Goal: Communication & Community: Answer question/provide support

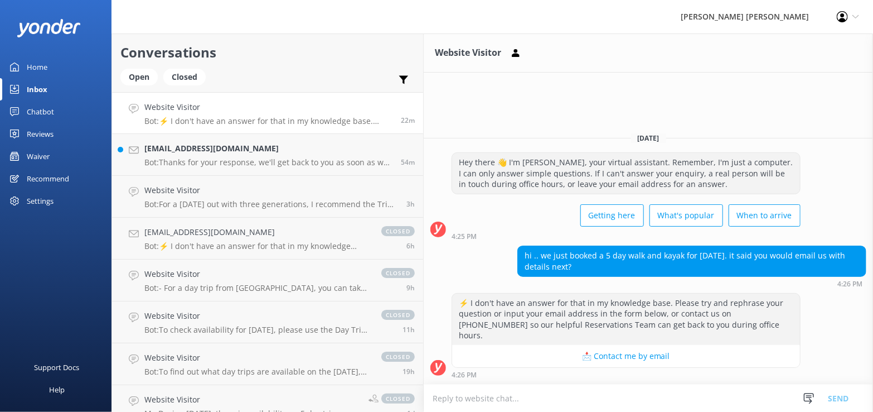
click at [42, 84] on div "Inbox" at bounding box center [37, 89] width 21 height 22
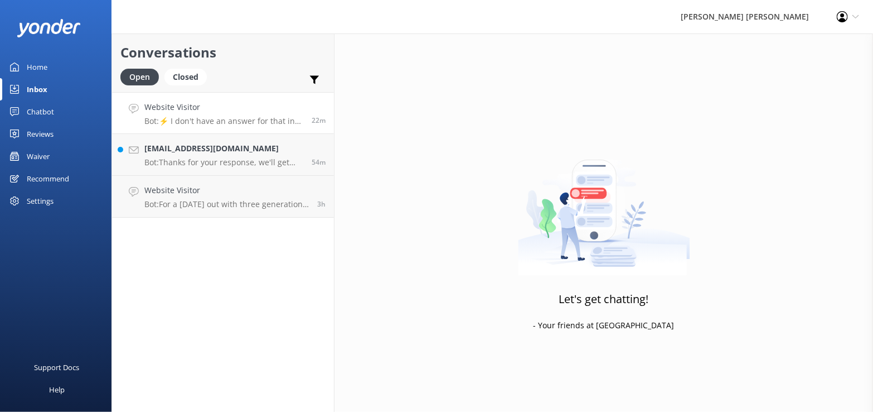
click at [231, 113] on h4 "Website Visitor" at bounding box center [223, 107] width 159 height 12
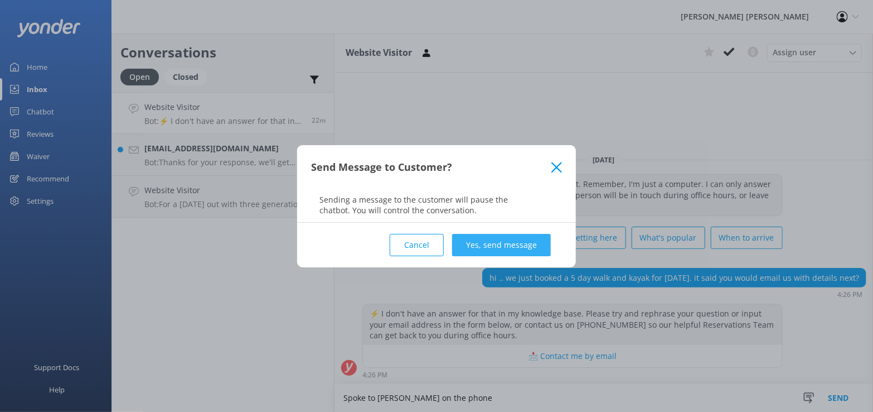
type textarea "Spoke to [PERSON_NAME] on the phone"
click at [495, 241] on button "Yes, send message" at bounding box center [501, 245] width 99 height 22
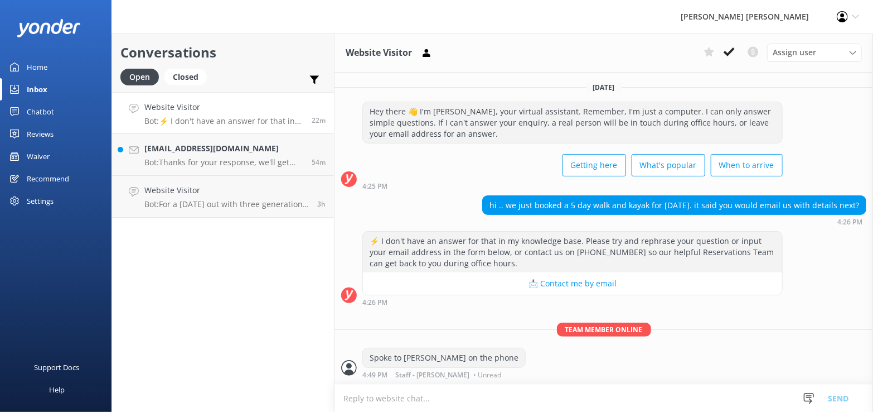
click at [727, 52] on icon at bounding box center [729, 51] width 11 height 11
